Goal: Contribute content: Contribute content

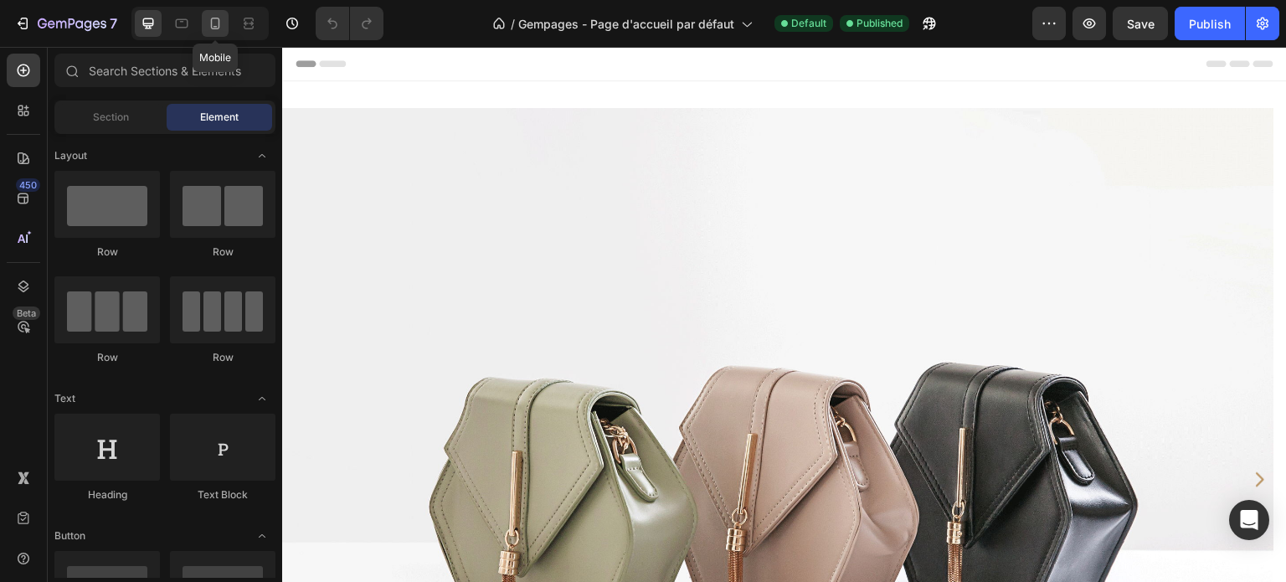
click at [218, 25] on icon at bounding box center [215, 23] width 17 height 17
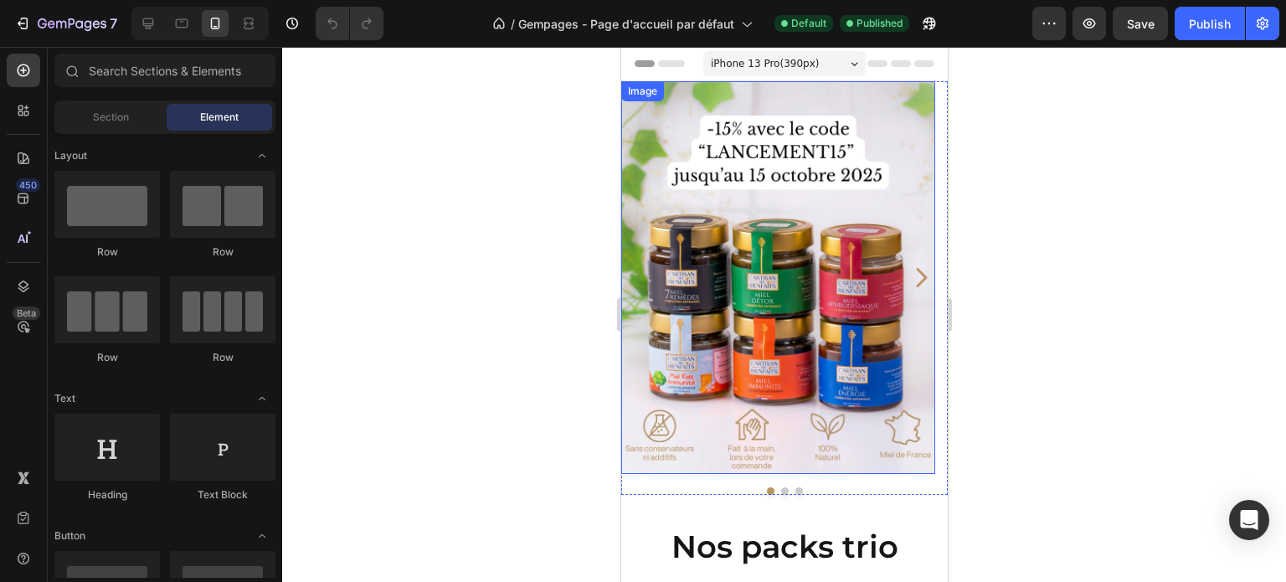
click at [638, 227] on img at bounding box center [777, 277] width 314 height 393
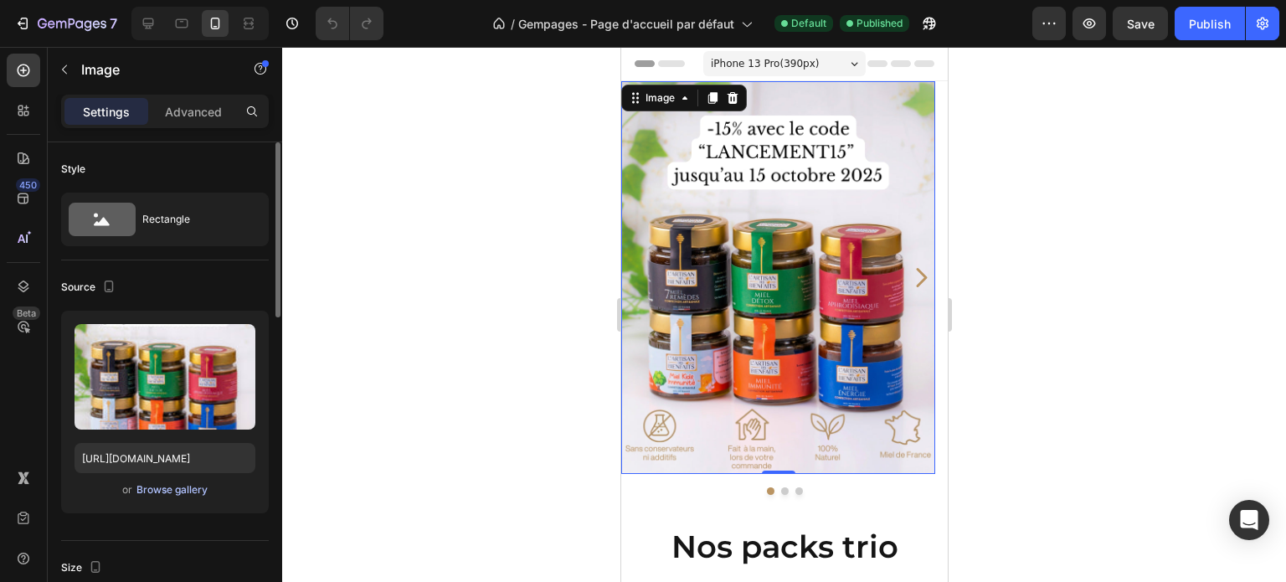
click at [188, 492] on div "Browse gallery" at bounding box center [171, 489] width 71 height 15
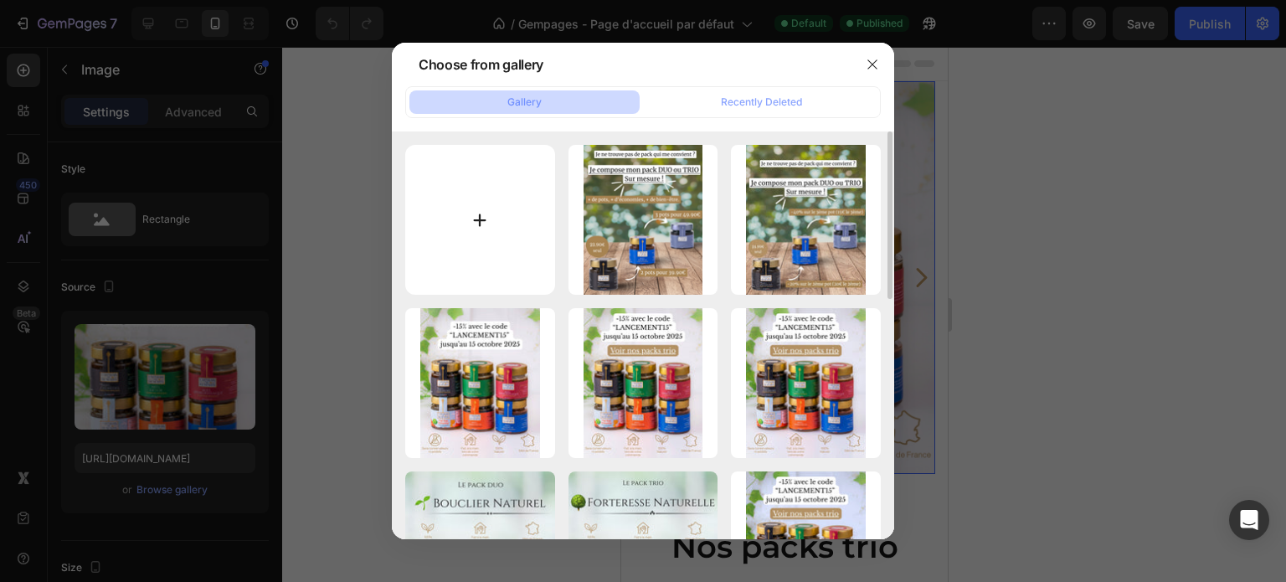
click at [466, 260] on input "file" at bounding box center [480, 220] width 150 height 150
type input "C:\fakepath\Lancement de la marque ! (2).jpg"
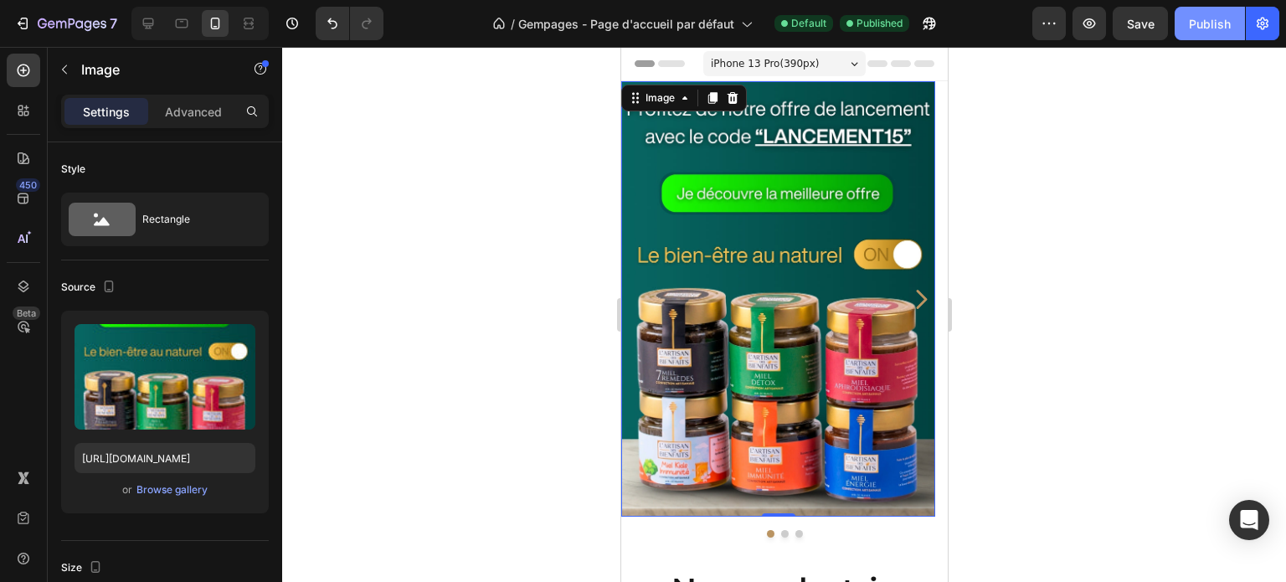
click at [1176, 23] on button "Publish" at bounding box center [1210, 23] width 70 height 33
click at [680, 173] on img at bounding box center [777, 298] width 314 height 435
click at [189, 506] on div "Upload Image [URL][DOMAIN_NAME] or Browse gallery" at bounding box center [165, 412] width 208 height 203
click at [193, 496] on div "Browse gallery" at bounding box center [171, 489] width 71 height 15
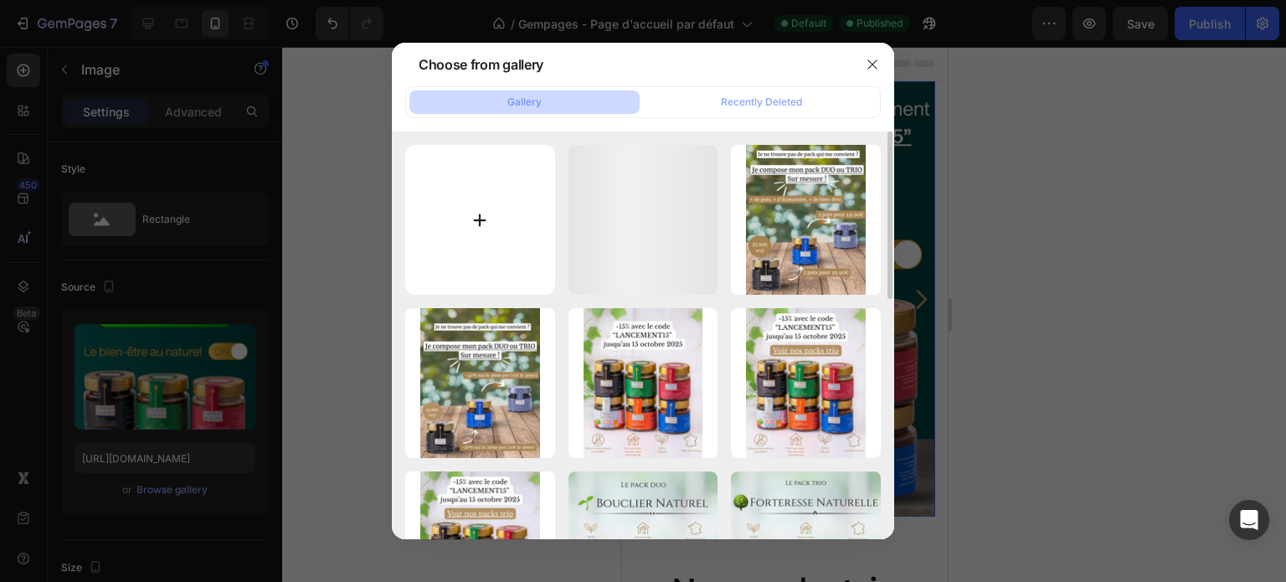
click at [435, 257] on input "file" at bounding box center [480, 220] width 150 height 150
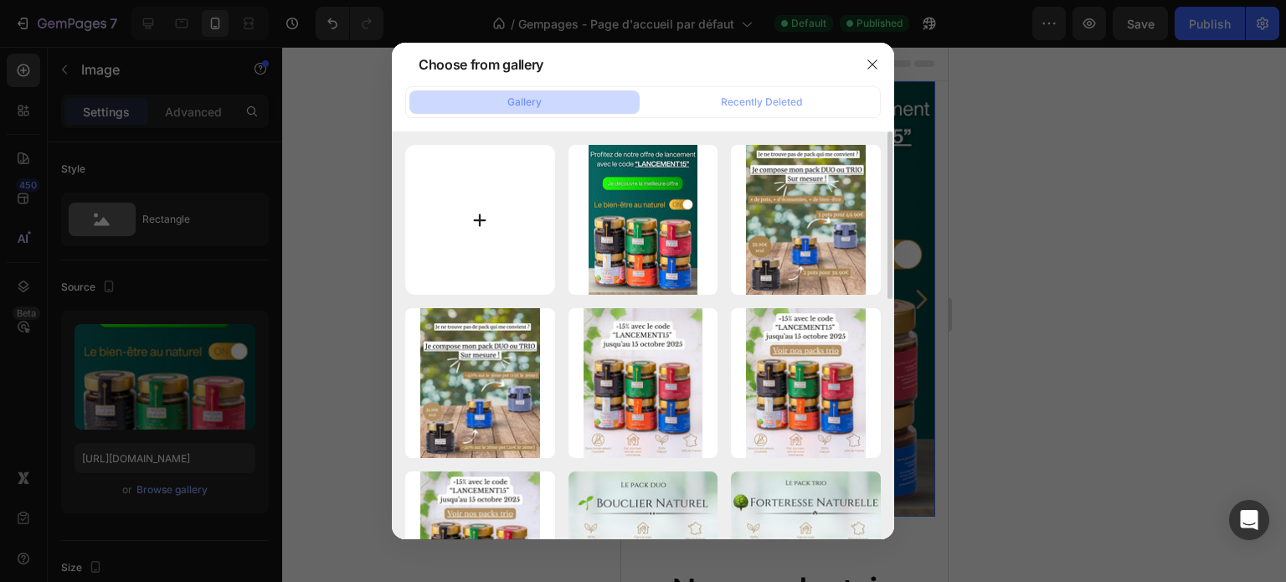
type input "C:\fakepath\Lancement de la marque ! (4).jpg"
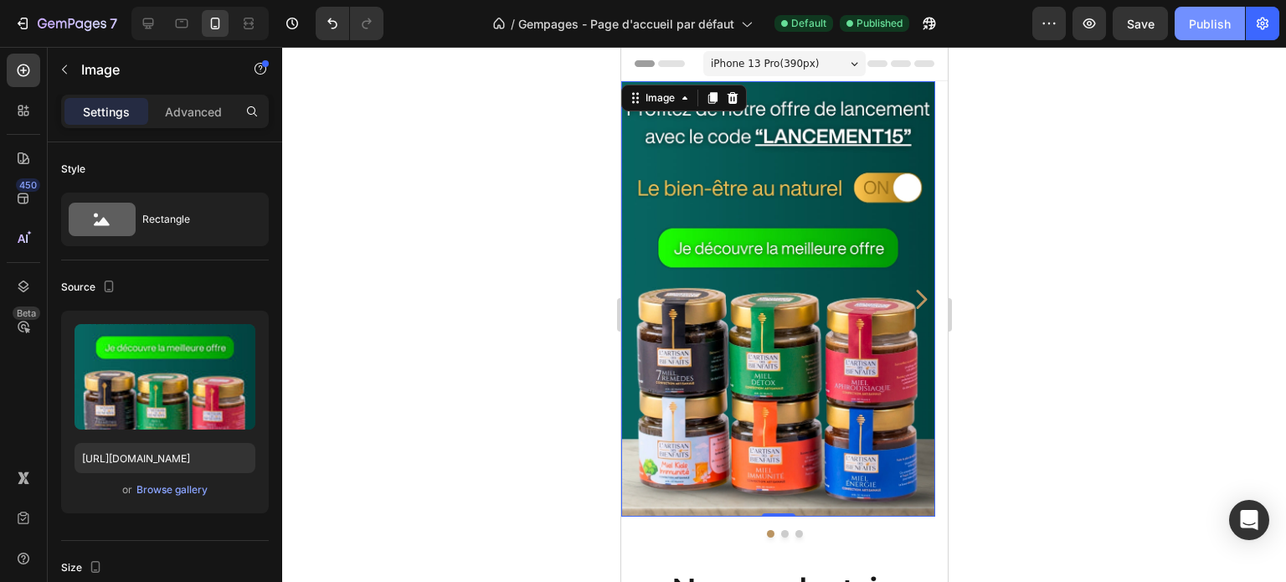
click at [1195, 26] on div "Publish" at bounding box center [1210, 24] width 42 height 18
click at [167, 486] on div "Browse gallery" at bounding box center [171, 489] width 71 height 15
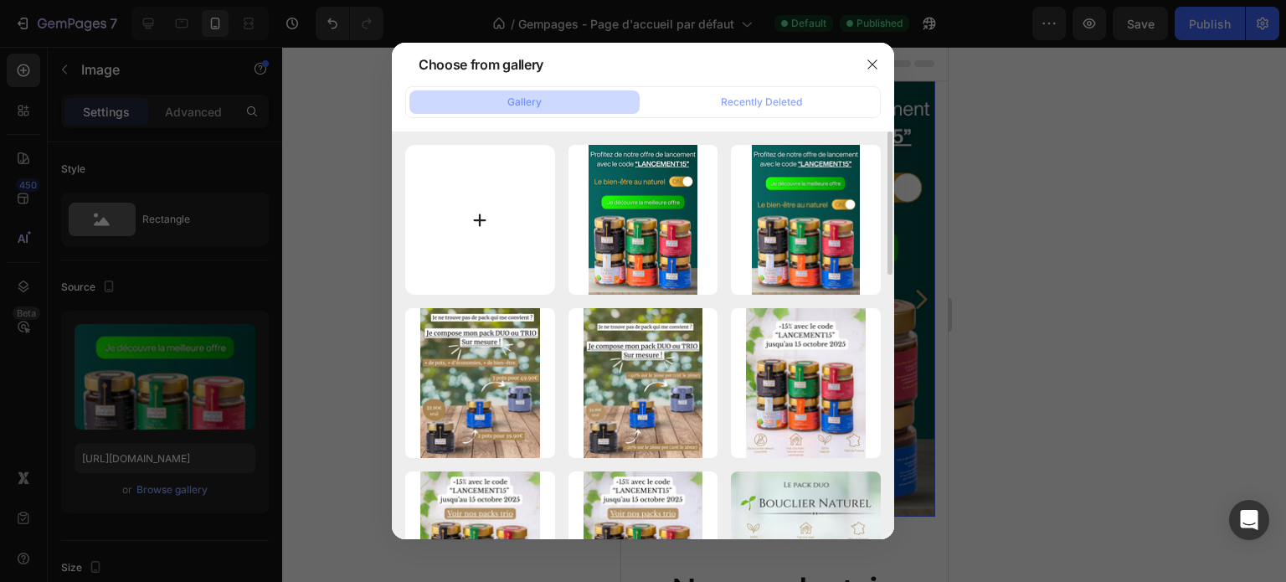
click at [420, 172] on input "file" at bounding box center [480, 220] width 150 height 150
type input "C:\fakepath\Lancement de la marque ! (5).jpg"
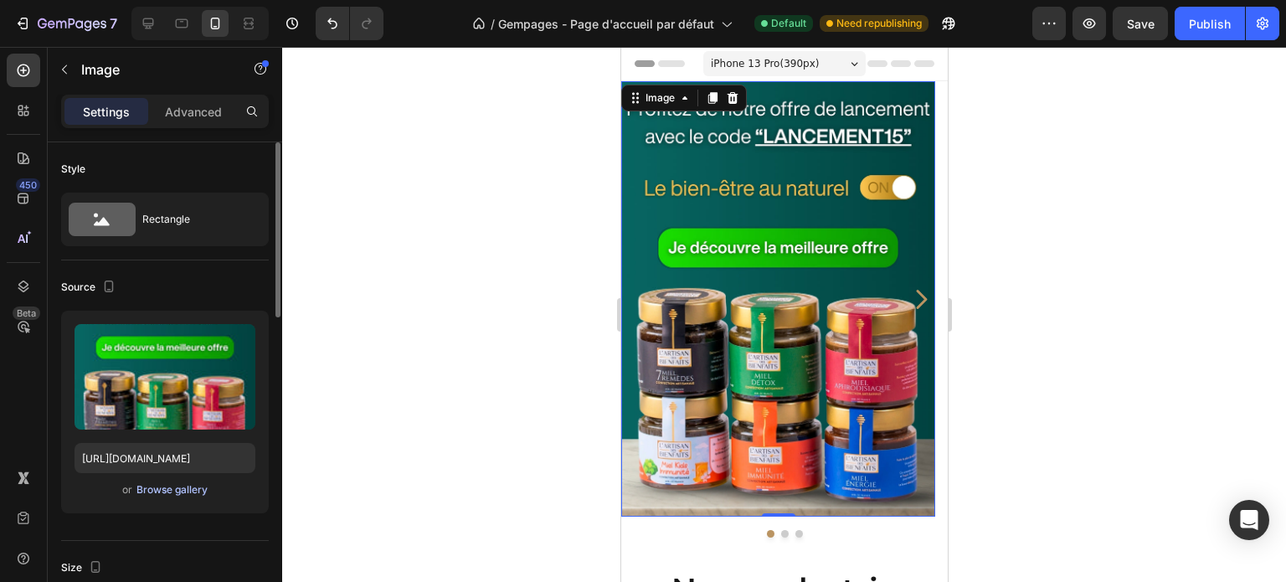
click at [204, 486] on div "Browse gallery" at bounding box center [171, 489] width 71 height 15
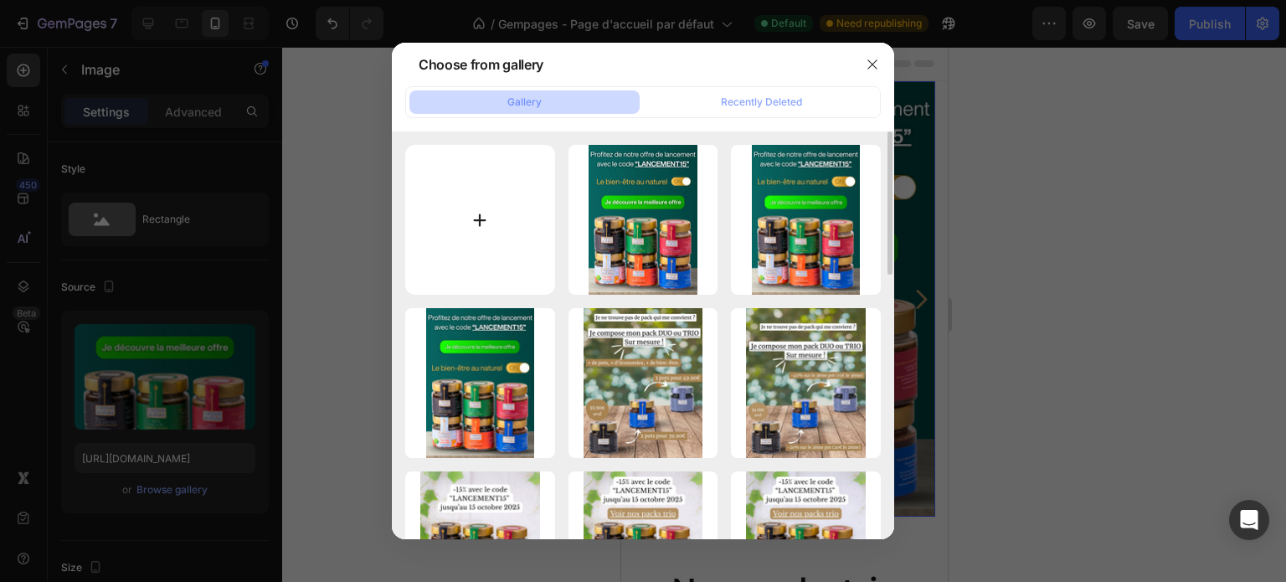
click at [509, 185] on input "file" at bounding box center [480, 220] width 150 height 150
type input "C:\fakepath\Lancement de la marque ! (6).jpg"
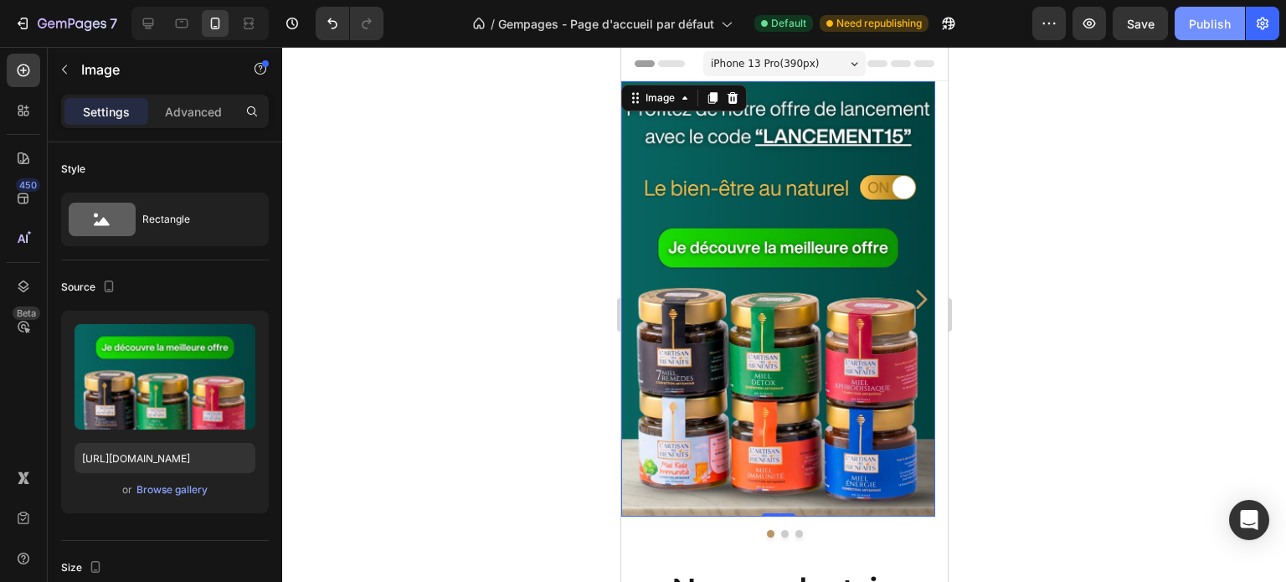
click at [1195, 29] on div "Publish" at bounding box center [1210, 24] width 42 height 18
